Goal: Task Accomplishment & Management: Manage account settings

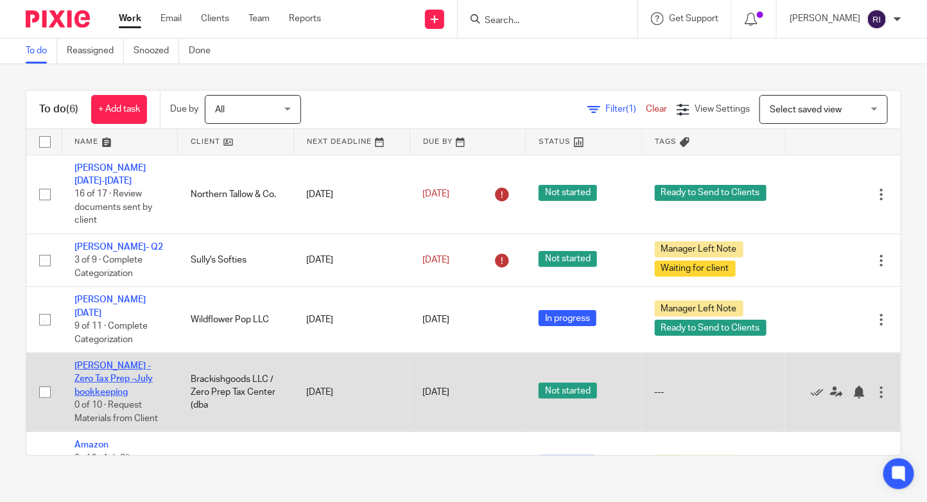
click at [108, 361] on link "[PERSON_NAME] - Zero Tax Prep -July bookkeeping" at bounding box center [113, 378] width 78 height 35
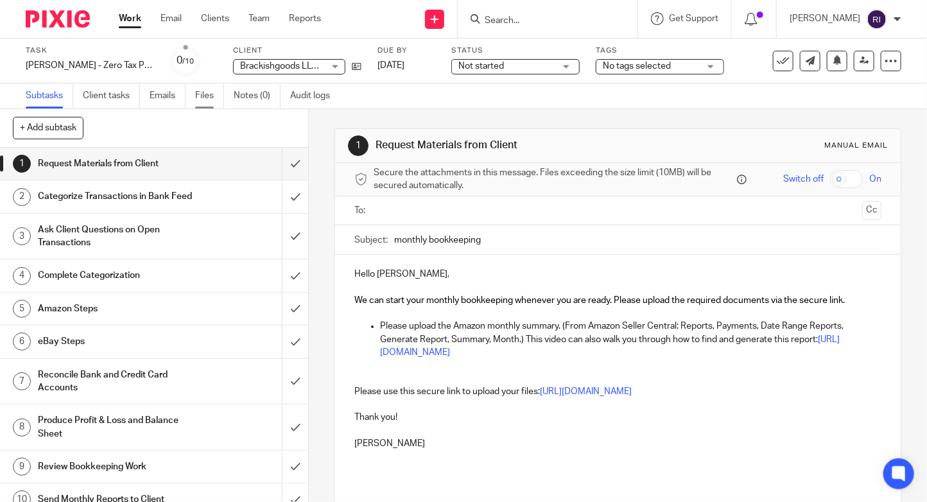
click at [218, 101] on link "Files" at bounding box center [209, 95] width 29 height 25
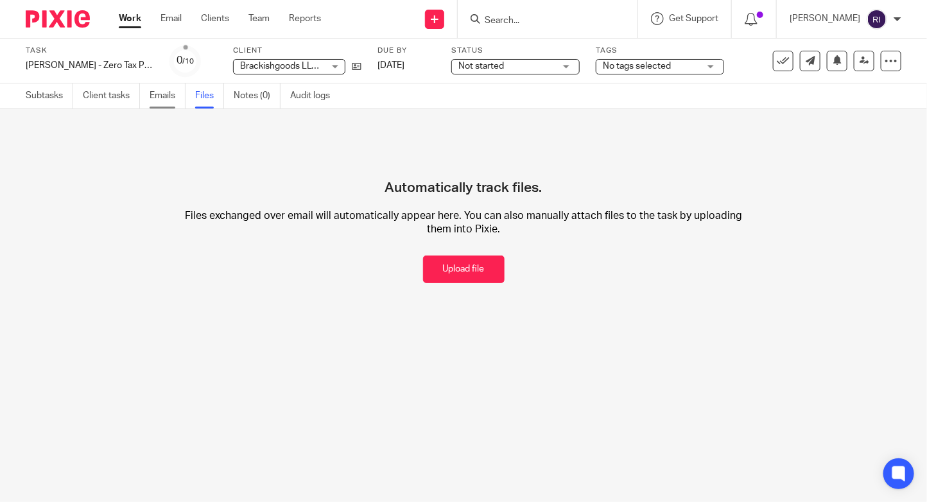
click at [166, 98] on link "Emails" at bounding box center [168, 95] width 36 height 25
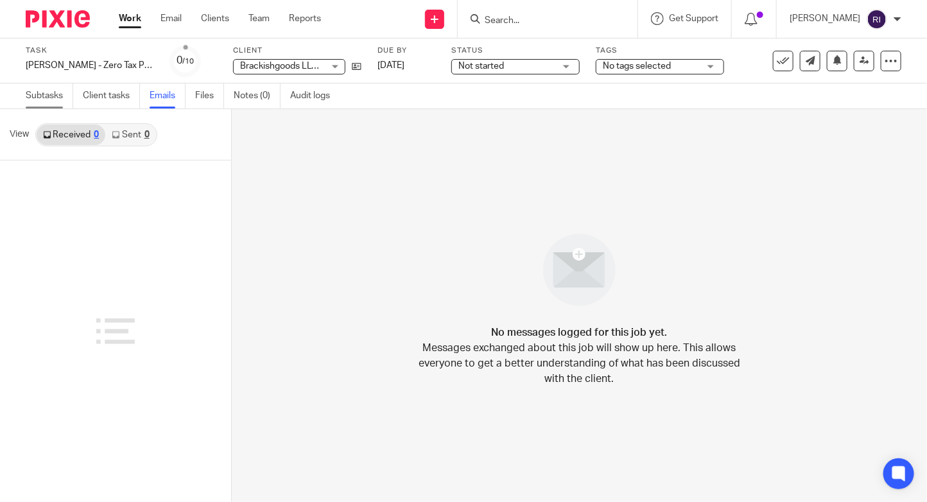
click at [45, 86] on link "Subtasks" at bounding box center [49, 95] width 47 height 25
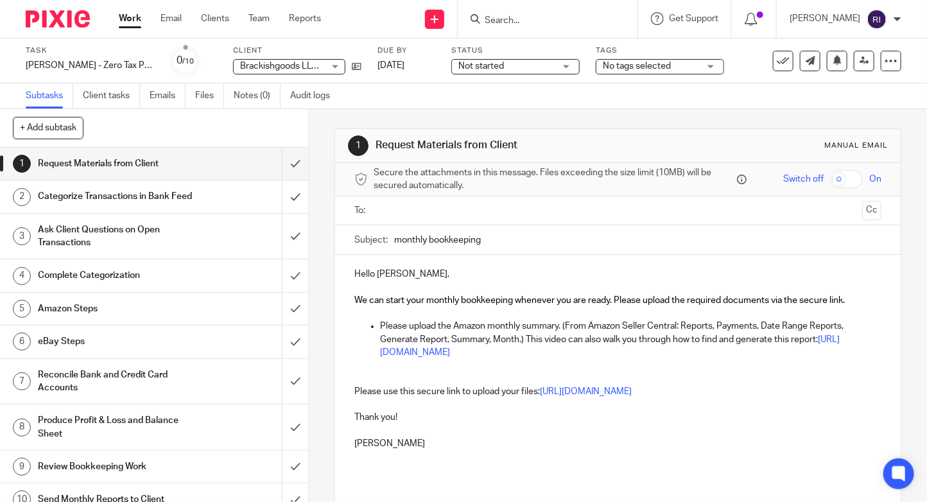
click at [435, 217] on input "text" at bounding box center [617, 210] width 478 height 15
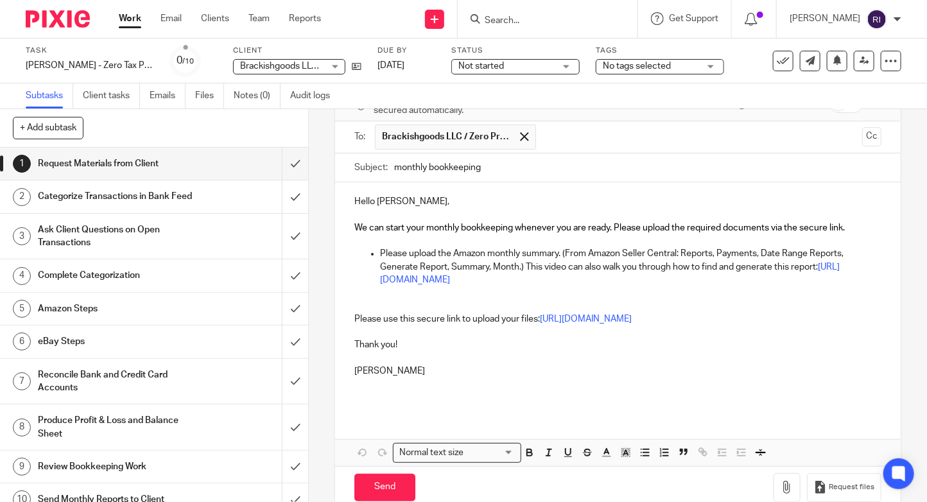
scroll to position [82, 0]
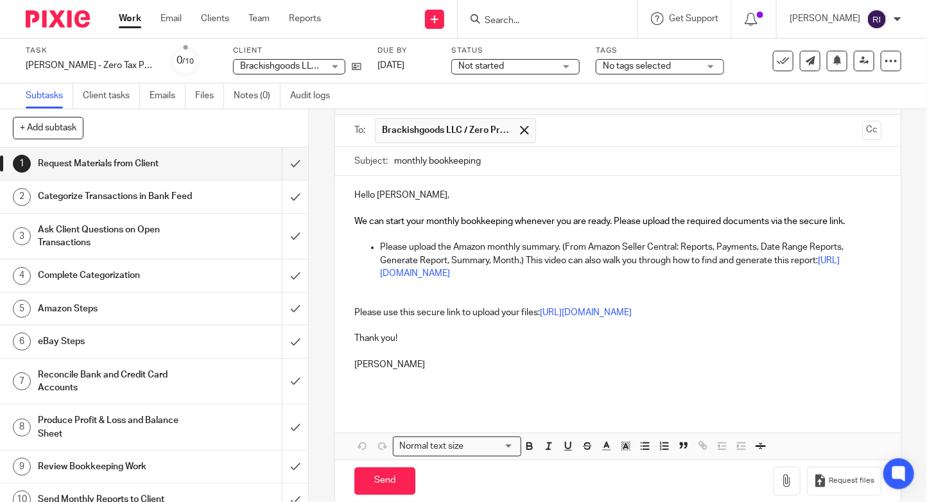
click at [695, 277] on p "Please upload the Amazon monthly summary. (From Amazon Seller Central: Reports,…" at bounding box center [630, 260] width 501 height 39
click at [622, 251] on p "Please upload the Amazon monthly summary. (From Amazon Seller Central: Reports,…" at bounding box center [630, 260] width 501 height 39
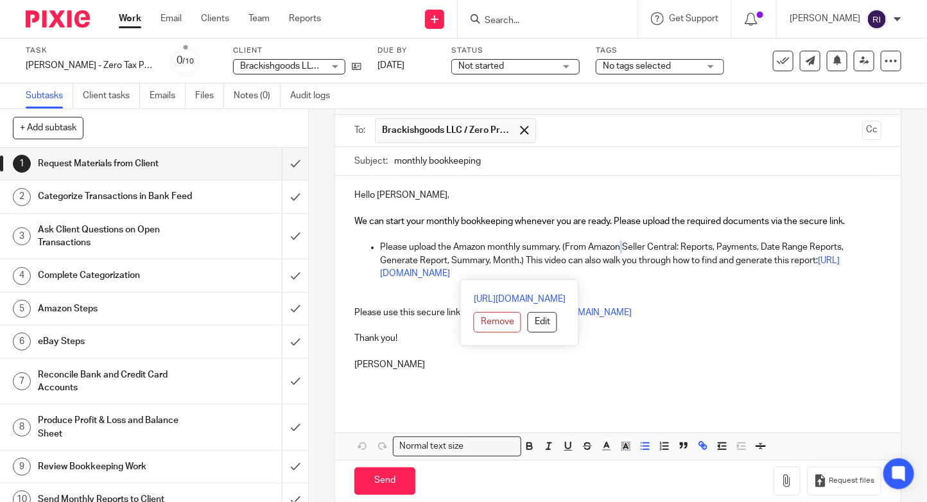
click at [622, 251] on p "Please upload the Amazon monthly summary. (From Amazon Seller Central: Reports,…" at bounding box center [630, 260] width 501 height 39
click at [672, 288] on p at bounding box center [617, 286] width 526 height 13
click at [511, 307] on p "Please use this secure link to upload your files: https://evergold-accounting.u…" at bounding box center [617, 312] width 526 height 13
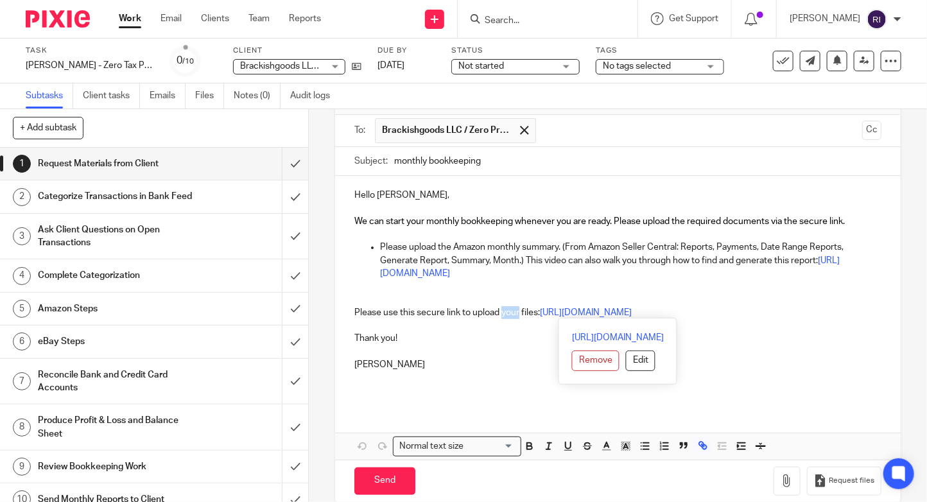
click at [469, 253] on p "Please upload the Amazon monthly summary. (From Amazon Seller Central: Reports,…" at bounding box center [630, 260] width 501 height 39
click at [451, 246] on p "Please upload the Amazon monthly summary. (From Amazon Seller Central: Reports,…" at bounding box center [630, 260] width 501 height 39
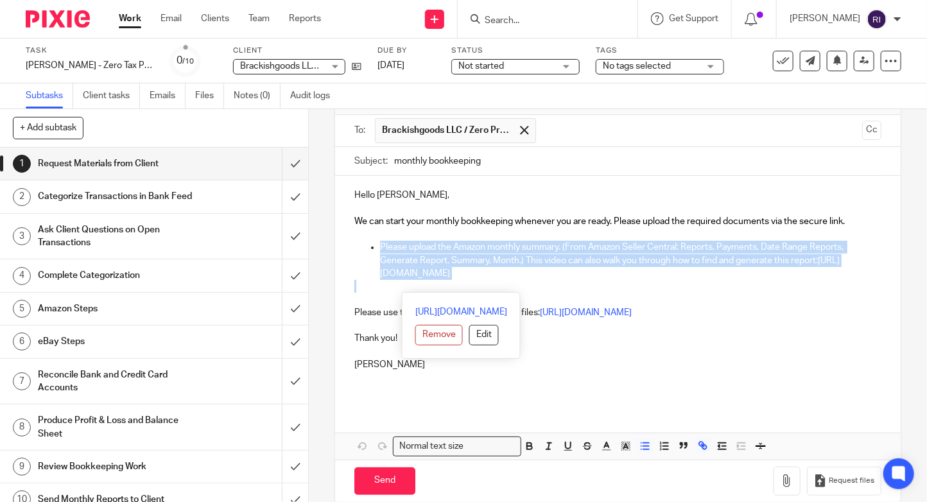
click at [471, 217] on span "We can start your monthly bookkeeping whenever you are ready. Please upload the…" at bounding box center [599, 221] width 490 height 9
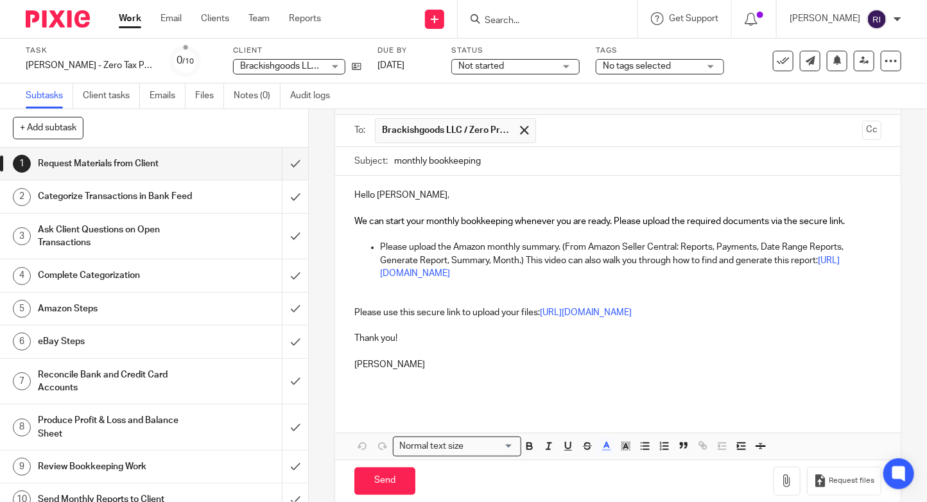
click at [471, 217] on span "We can start your monthly bookkeeping whenever you are ready. Please upload the…" at bounding box center [599, 221] width 490 height 9
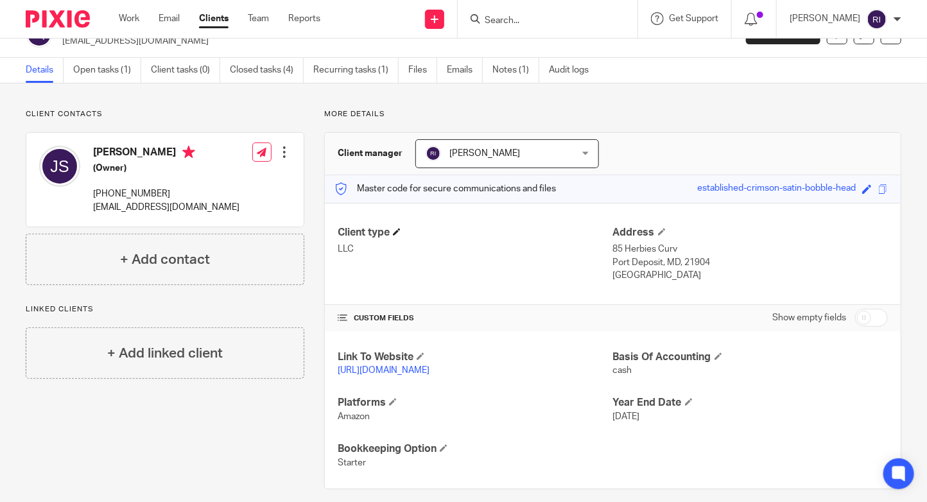
scroll to position [40, 0]
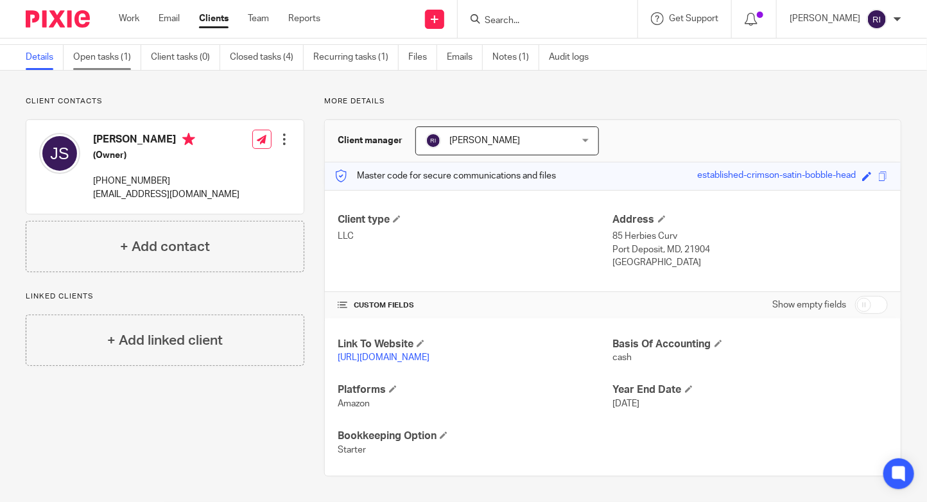
click at [121, 64] on link "Open tasks (1)" at bounding box center [107, 57] width 68 height 25
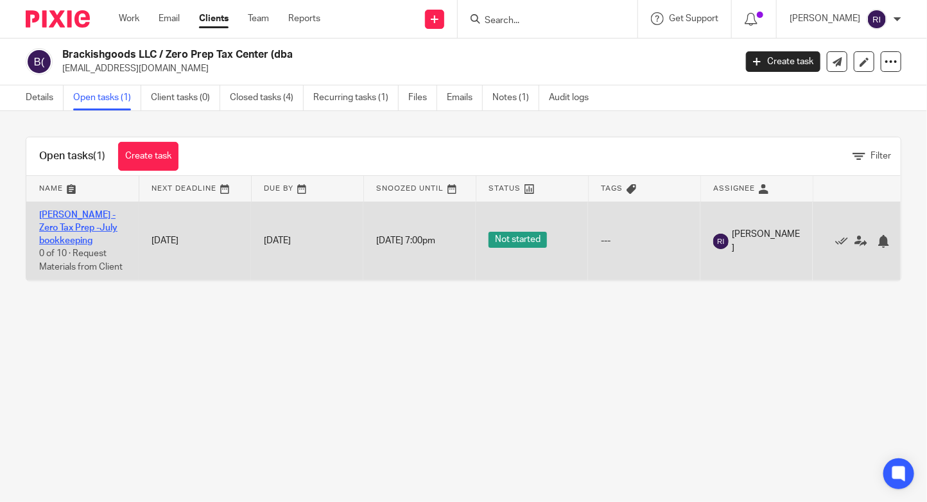
click at [79, 223] on link "[PERSON_NAME] - Zero Tax Prep -July bookkeeping" at bounding box center [78, 228] width 78 height 35
